Goal: Check status: Check status

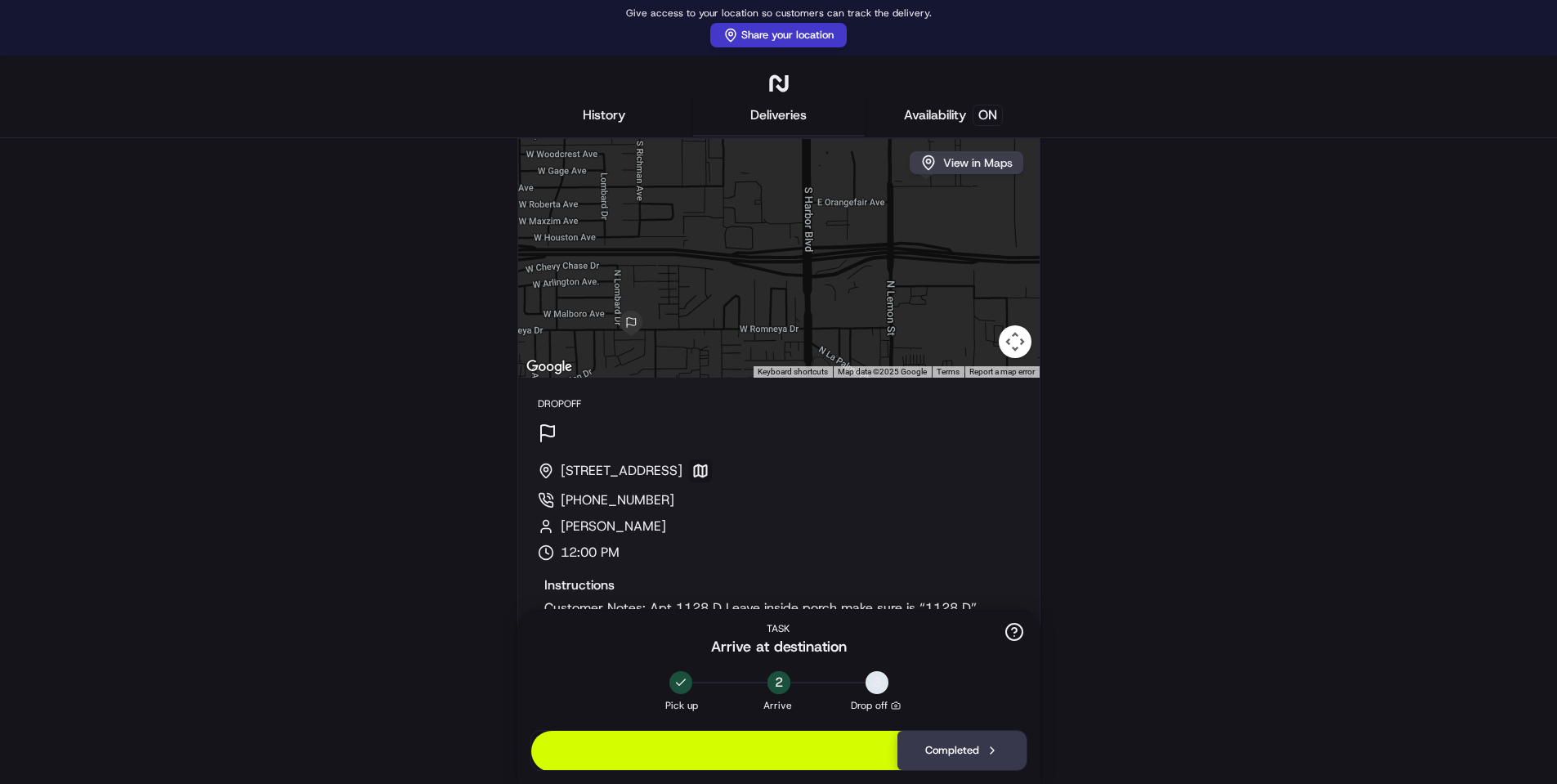
click at [1239, 298] on div "← Move left → Move right ↑ Move up ↓ Move down + Zoom in - Zoom out Home Jump l…" at bounding box center [778, 494] width 1524 height 711
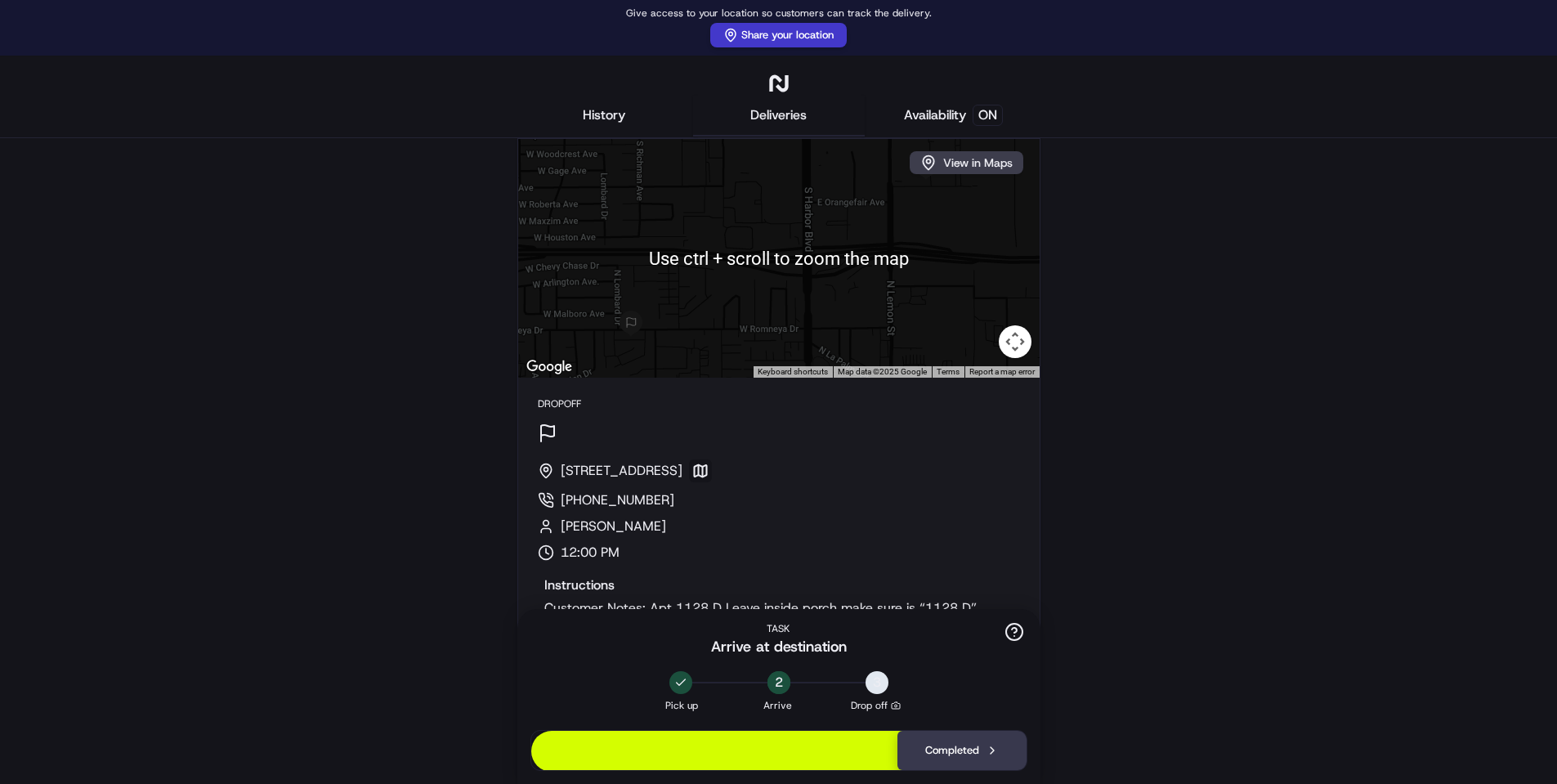
click at [610, 112] on button "History" at bounding box center [603, 116] width 172 height 41
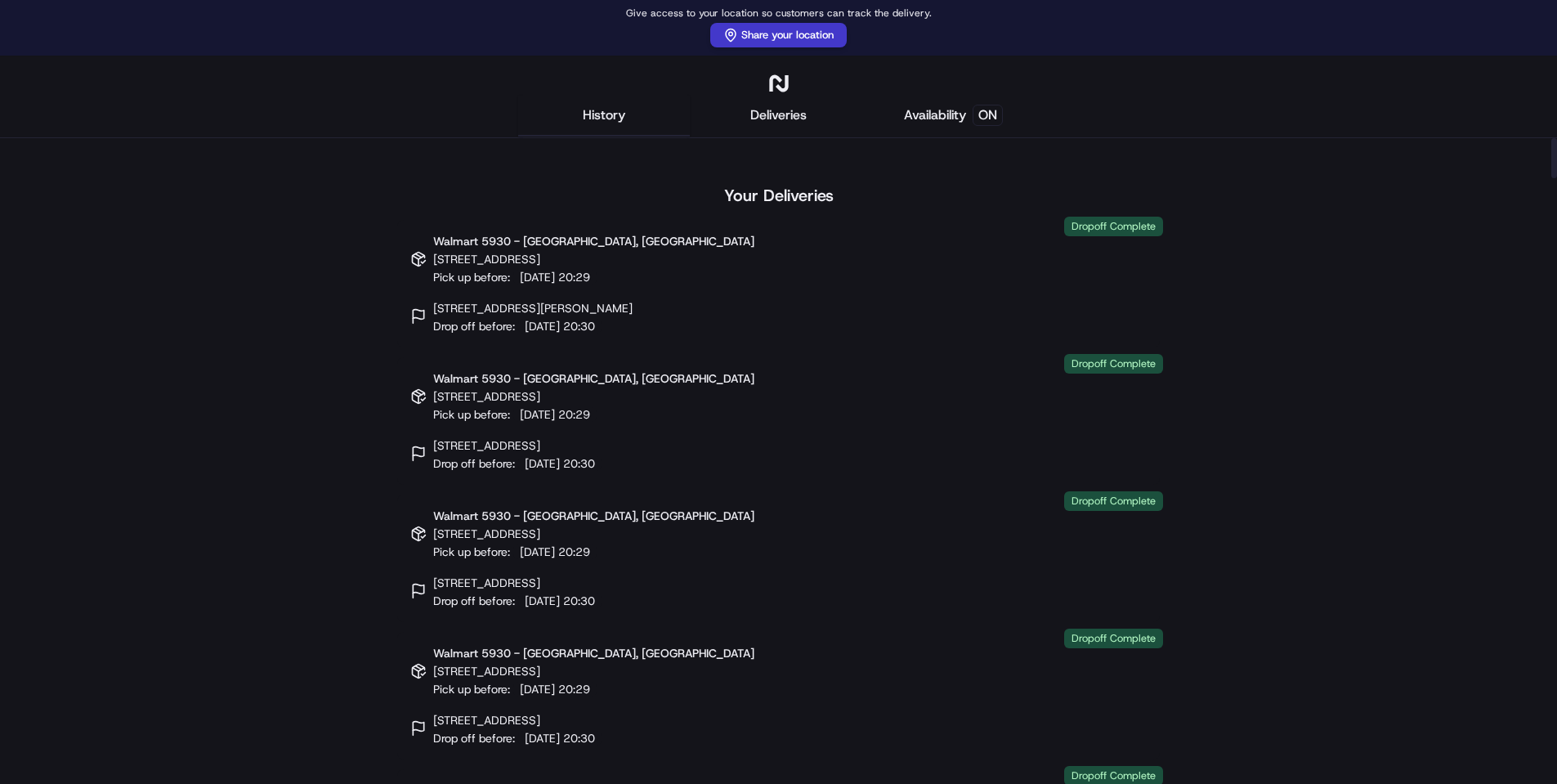
drag, startPoint x: 788, startPoint y: 534, endPoint x: 739, endPoint y: 184, distance: 353.4
click at [621, 113] on button "History" at bounding box center [603, 116] width 172 height 41
click at [786, 105] on button "Deliveries" at bounding box center [779, 116] width 172 height 41
